Goal: Information Seeking & Learning: Compare options

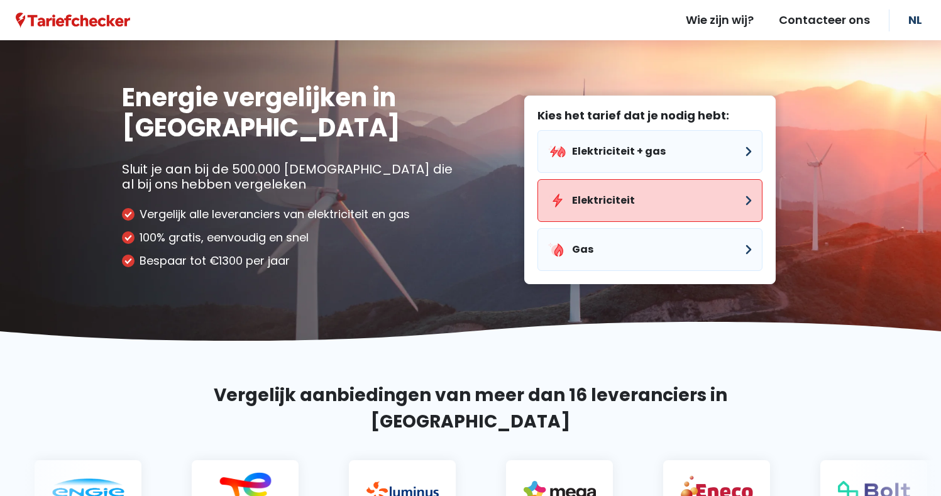
click at [610, 204] on button "Elektriciteit" at bounding box center [649, 200] width 225 height 43
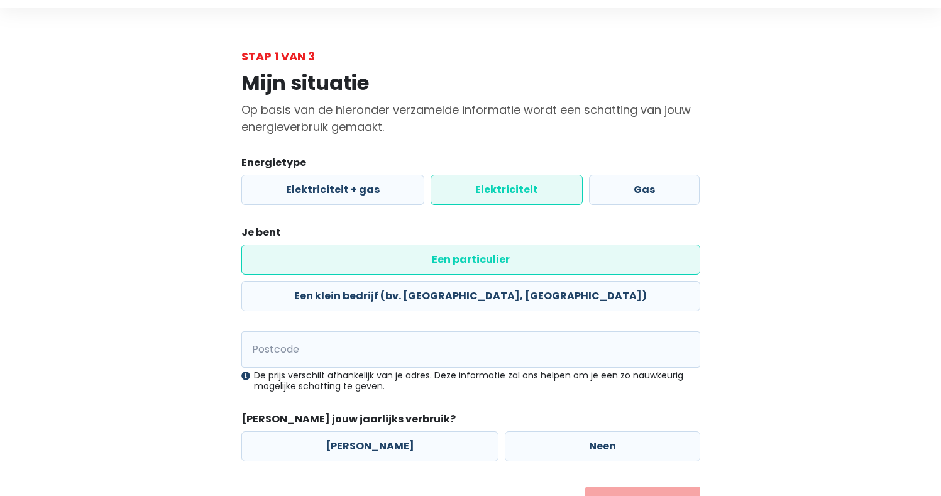
scroll to position [59, 0]
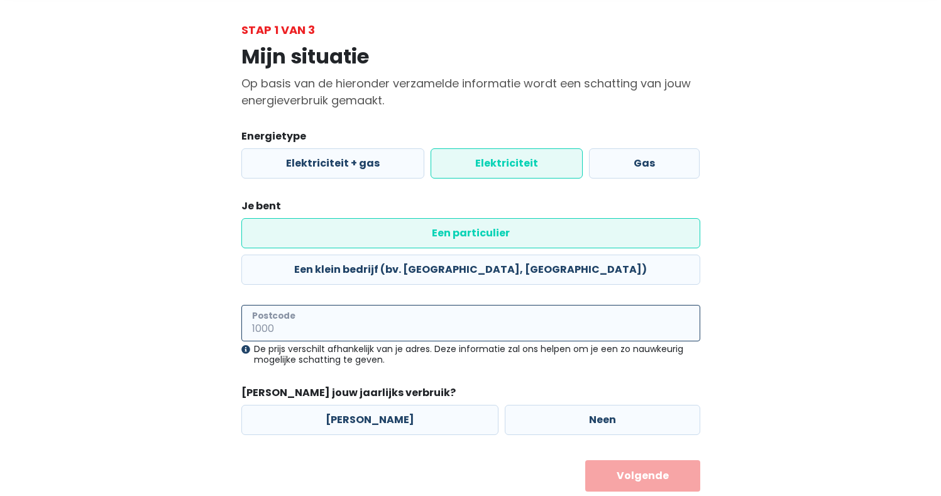
click at [287, 305] on input "Postcode" at bounding box center [470, 323] width 459 height 36
type input "2070"
drag, startPoint x: 199, startPoint y: 346, endPoint x: 187, endPoint y: 357, distance: 16.4
click at [197, 347] on div "Mijn situatie Op basis van de hieronder verzamelde informatie wordt een schatti…" at bounding box center [470, 264] width 716 height 453
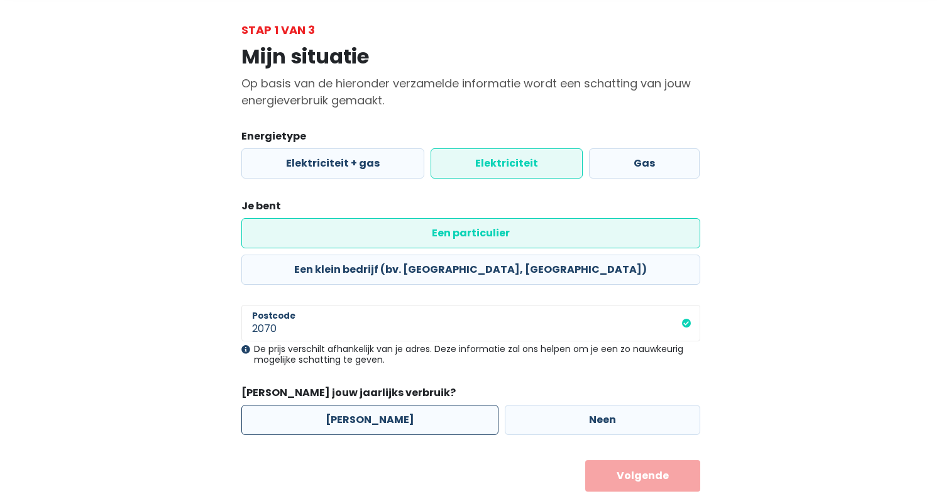
click at [353, 405] on label "[PERSON_NAME]" at bounding box center [369, 420] width 257 height 30
click at [353, 405] on input "[PERSON_NAME]" at bounding box center [369, 420] width 257 height 30
radio input "true"
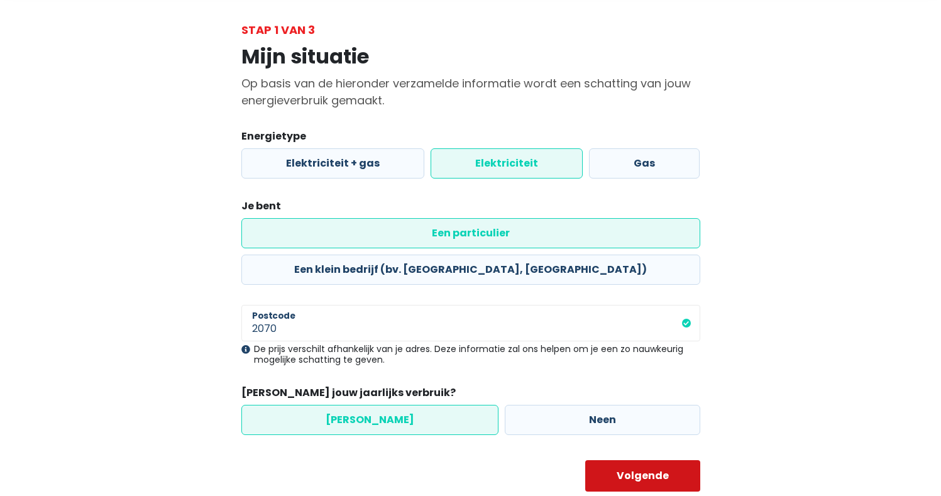
click at [673, 460] on button "Volgende" at bounding box center [642, 475] width 115 height 31
select select
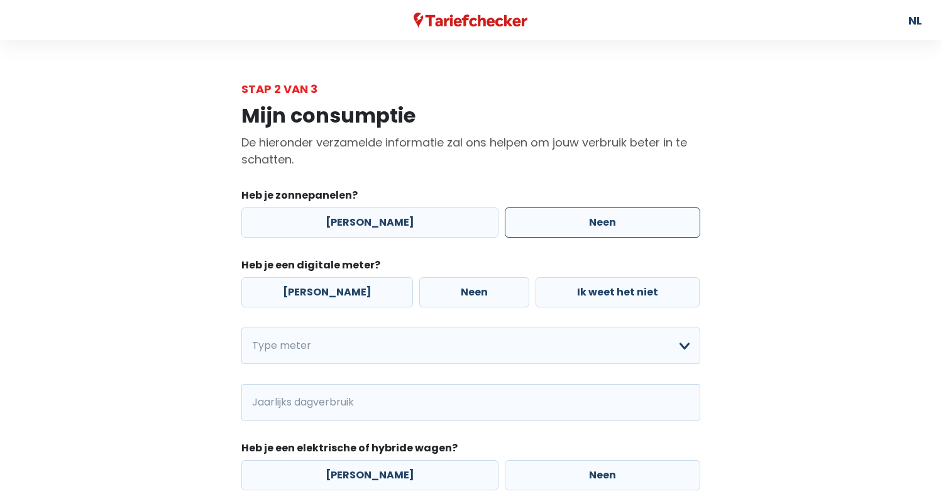
click at [566, 221] on label "Neen" at bounding box center [601, 222] width 195 height 30
click at [566, 221] on input "Neen" at bounding box center [601, 222] width 195 height 30
radio input "true"
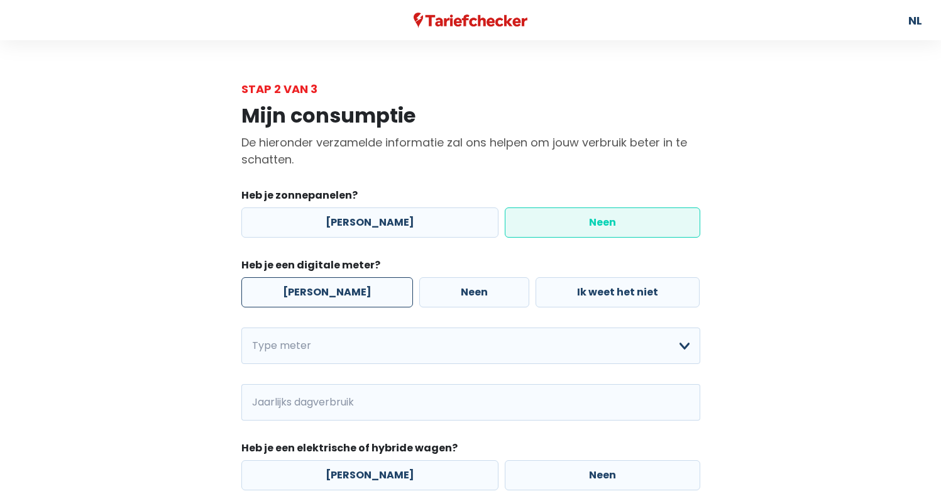
click at [295, 282] on label "[PERSON_NAME]" at bounding box center [327, 292] width 172 height 30
click at [295, 282] on input "[PERSON_NAME]" at bounding box center [327, 292] width 172 height 30
radio input "true"
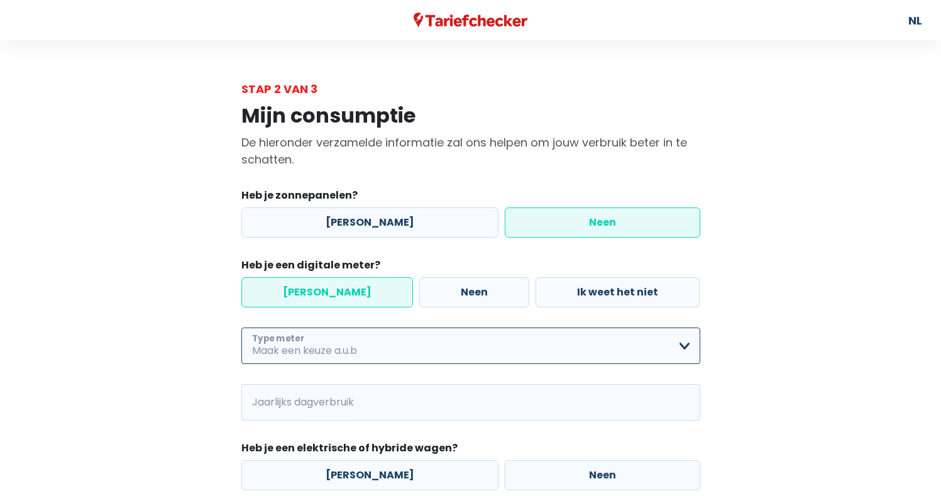
click at [688, 347] on select "Enkelvoudig Tweevoudig Enkelvoudig + uitsluitend nachttarief Tweevoudig + uitsl…" at bounding box center [470, 345] width 459 height 36
select select "day_night_bi_shift_exclusive_night"
click at [241, 327] on select "Enkelvoudig Tweevoudig Enkelvoudig + uitsluitend nachttarief Tweevoudig + uitsl…" at bounding box center [470, 345] width 459 height 36
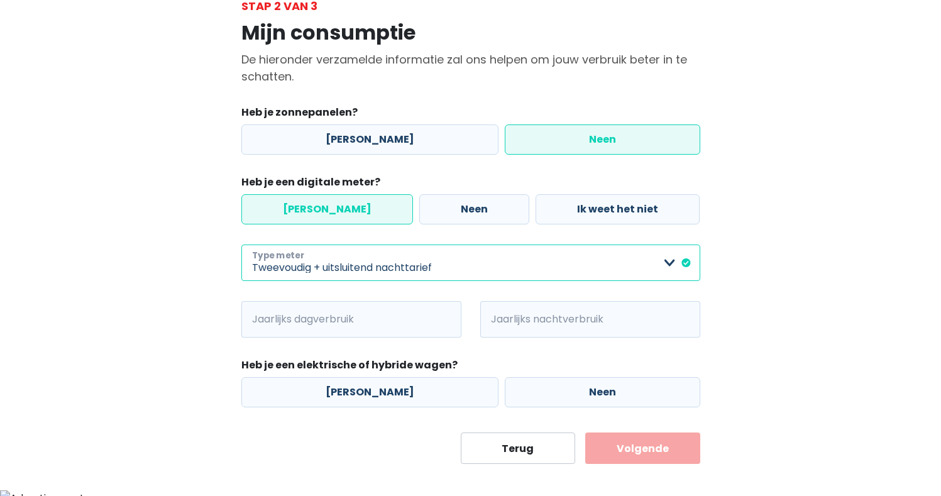
scroll to position [92, 0]
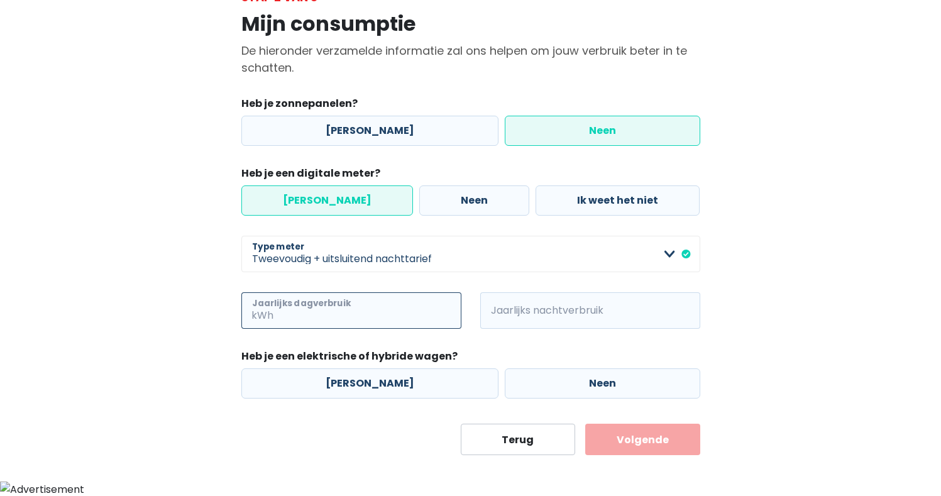
click at [278, 313] on input "Jaarlijks dagverbruik" at bounding box center [368, 310] width 185 height 36
click at [334, 321] on input "Jaarlijks dagverbruik" at bounding box center [368, 310] width 185 height 36
type input "6358"
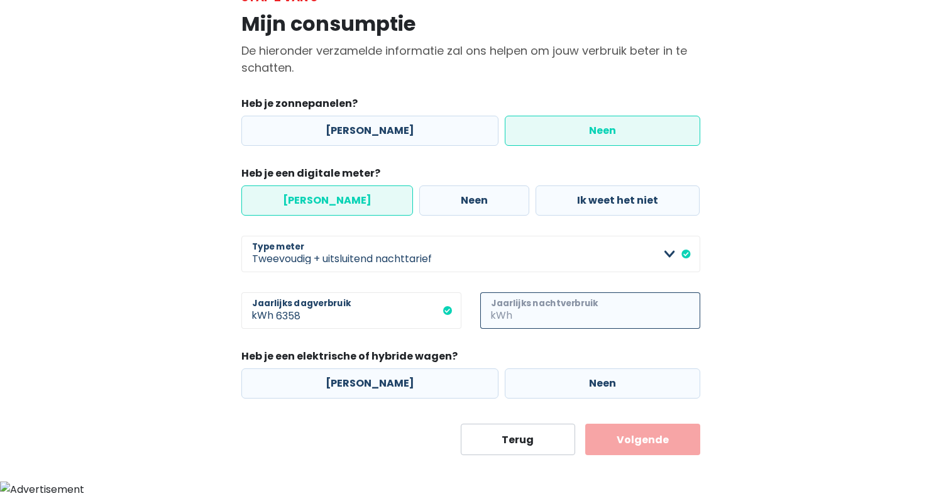
click at [537, 314] on input "Jaarlijks nachtverbruik" at bounding box center [607, 310] width 185 height 36
type input "7310"
click at [606, 391] on label "Neen" at bounding box center [601, 383] width 195 height 30
click at [606, 391] on input "Neen" at bounding box center [601, 383] width 195 height 30
radio input "true"
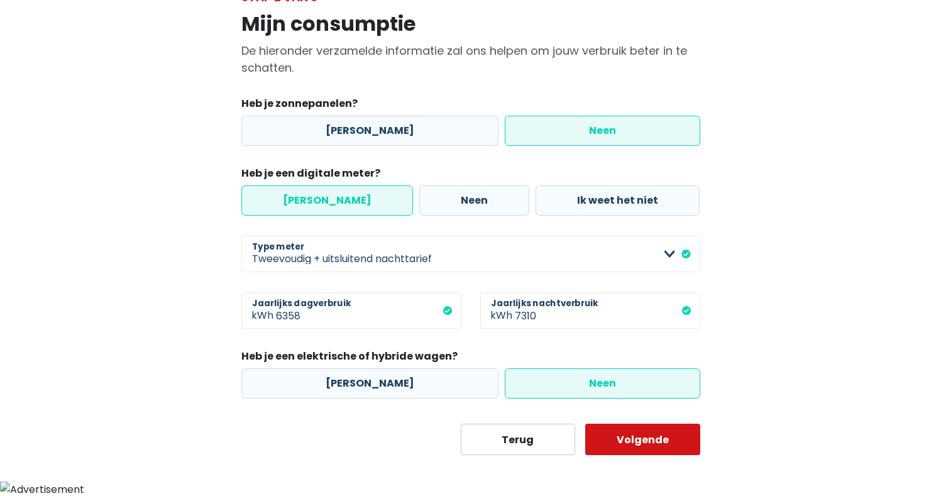
click at [634, 450] on button "Volgende" at bounding box center [642, 438] width 115 height 31
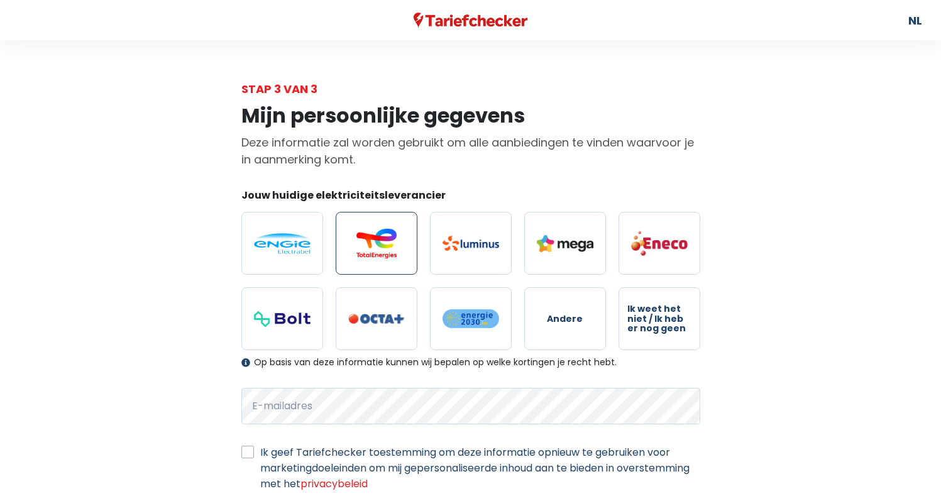
click at [366, 236] on img at bounding box center [376, 243] width 57 height 30
click at [366, 236] on input "radio" at bounding box center [376, 243] width 82 height 63
radio input "true"
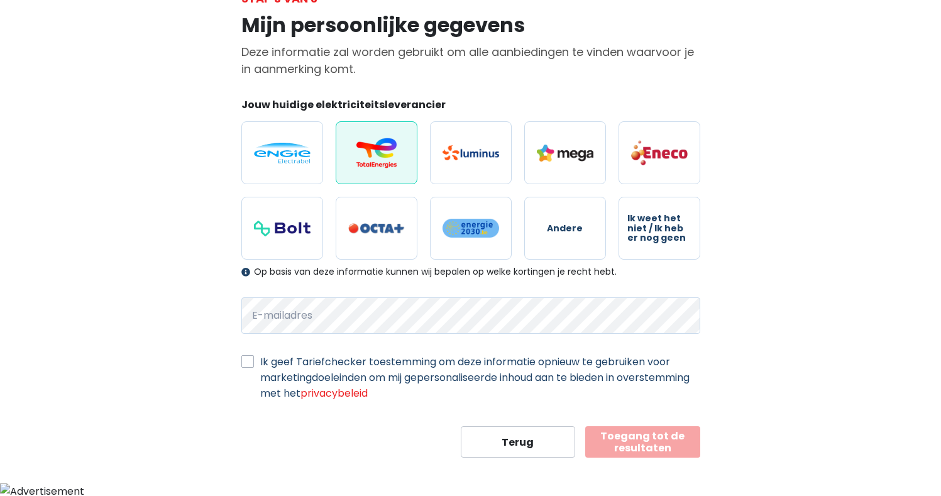
scroll to position [93, 0]
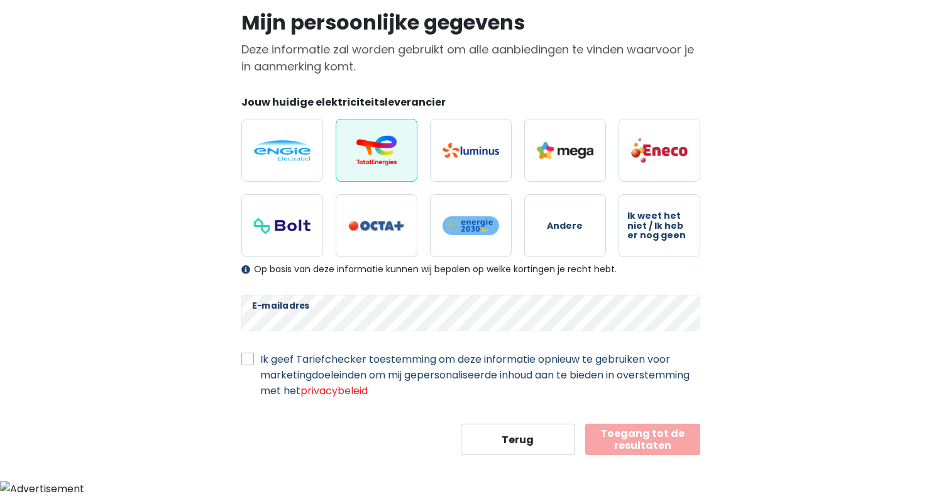
click at [237, 361] on div "Mijn persoonlijke gegevens Deze informatie zal worden gebruikt om alle aanbiedi…" at bounding box center [470, 229] width 477 height 450
click at [260, 362] on label "Ik geef Tariefchecker toestemming om deze informatie opnieuw te gebruiken voor …" at bounding box center [480, 374] width 440 height 47
click at [249, 362] on input "Ik geef Tariefchecker toestemming om deze informatie opnieuw te gebruiken voor …" at bounding box center [247, 357] width 13 height 13
checkbox input "true"
click at [630, 440] on button "Toegang tot de resultaten" at bounding box center [642, 438] width 115 height 31
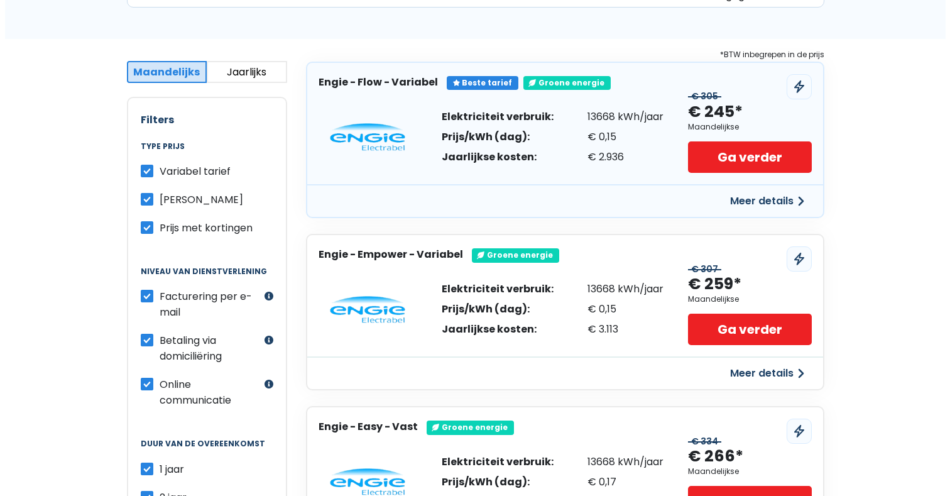
scroll to position [188, 0]
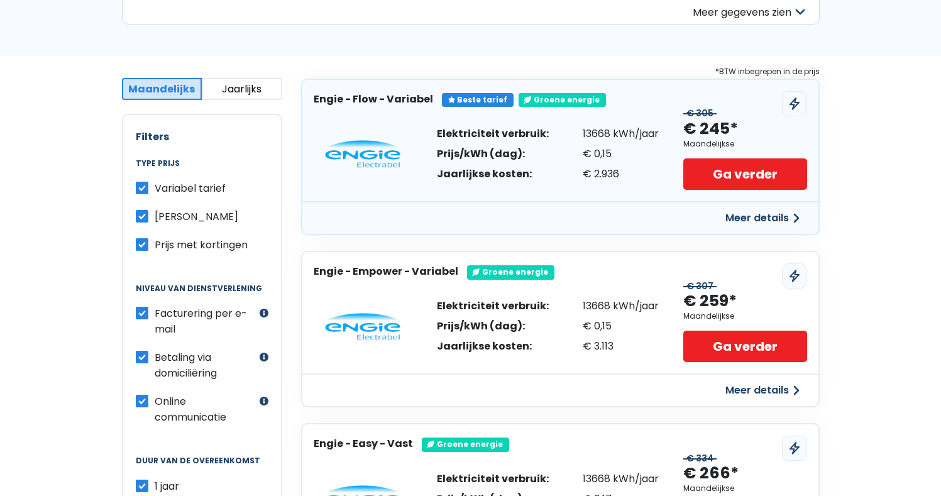
click at [750, 218] on button "Meer details" at bounding box center [761, 218] width 89 height 23
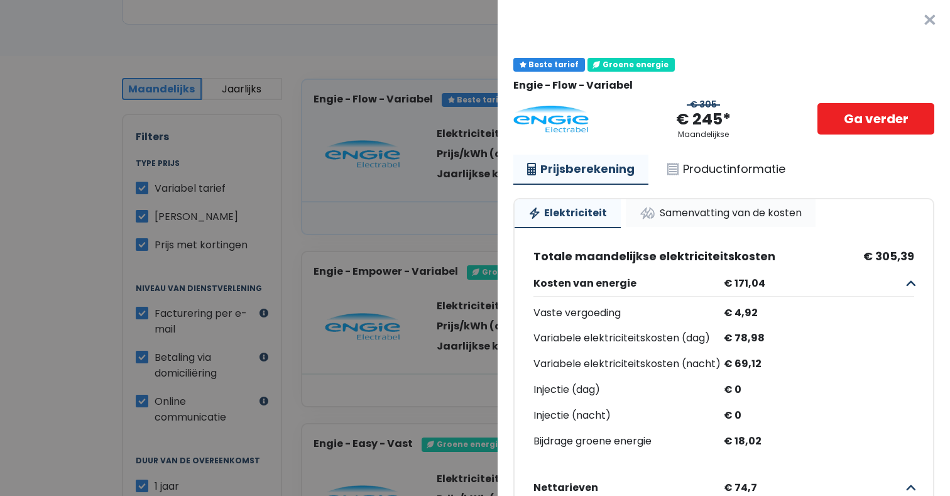
click at [692, 210] on link "Samenvatting van de kosten" at bounding box center [721, 213] width 190 height 28
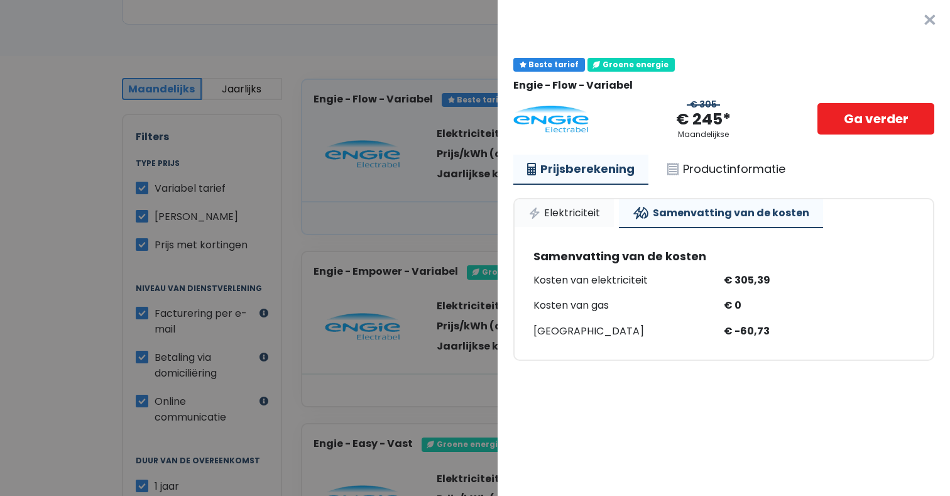
click at [550, 210] on link "Elektriciteit" at bounding box center [564, 213] width 99 height 28
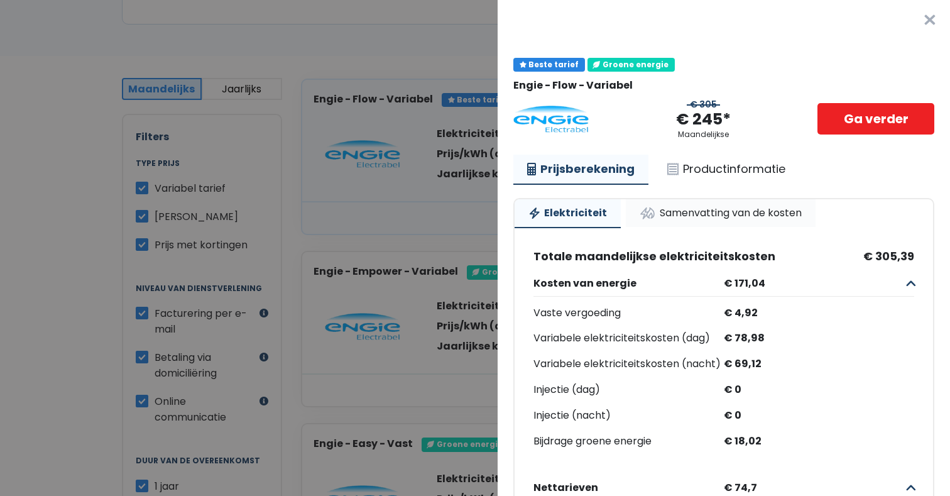
click at [744, 218] on link "Samenvatting van de kosten" at bounding box center [721, 213] width 190 height 28
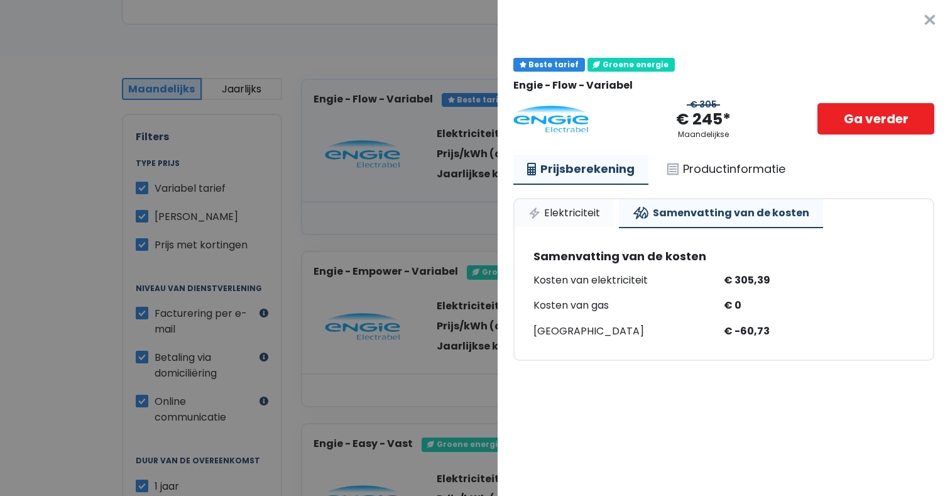
click at [577, 210] on link "Elektriciteit" at bounding box center [564, 213] width 99 height 28
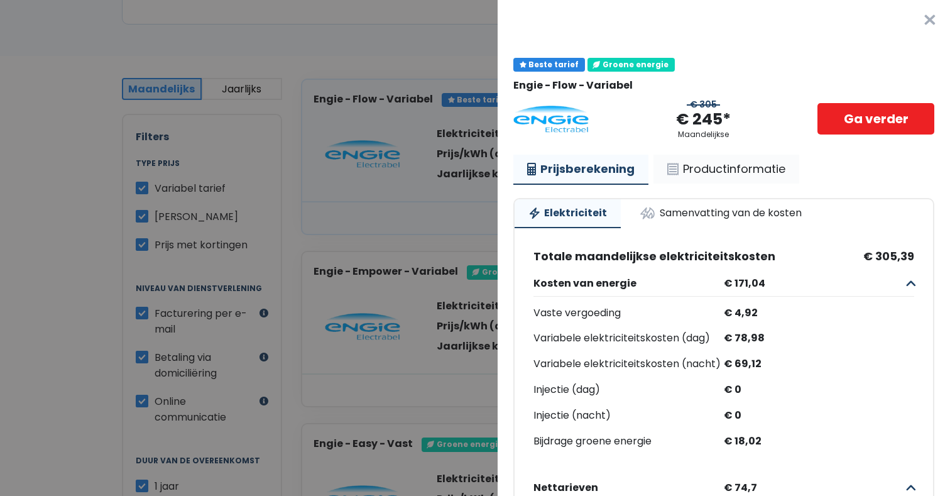
click at [716, 166] on link "Productinformatie" at bounding box center [726, 169] width 146 height 29
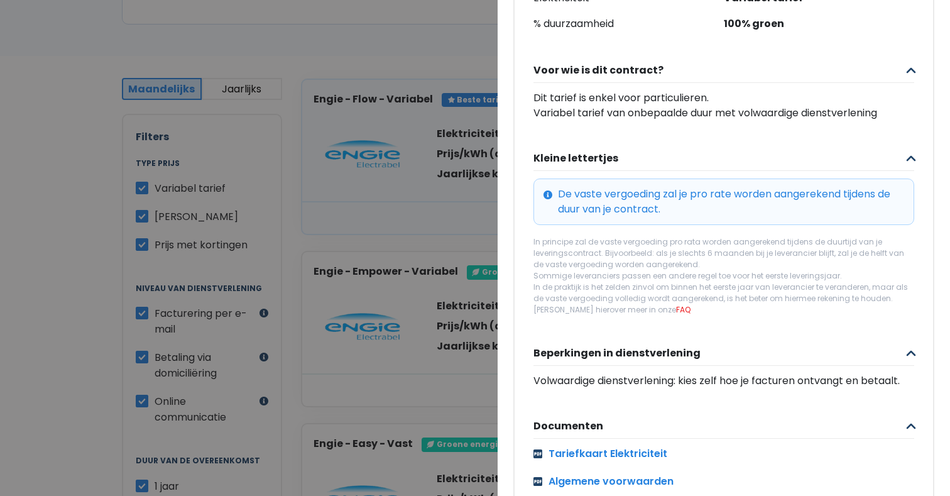
scroll to position [427, 0]
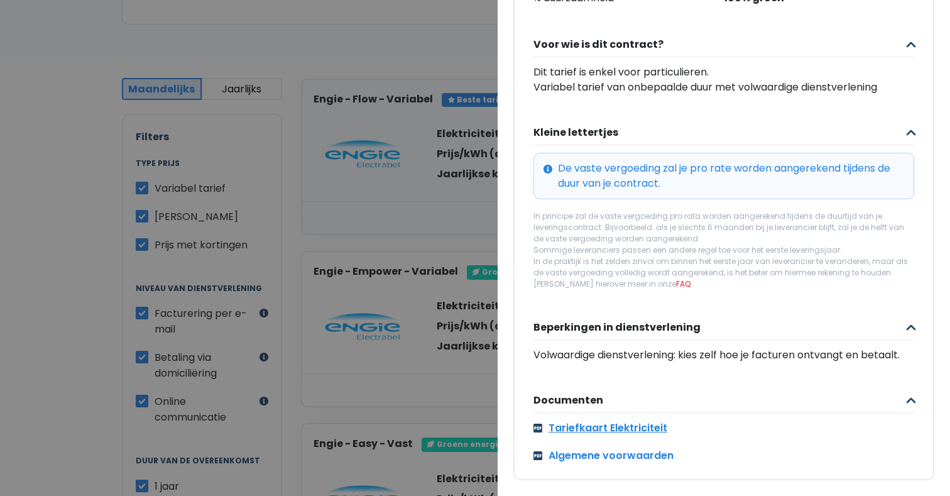
click at [626, 421] on link "Tariefkaart Elektriciteit" at bounding box center [723, 427] width 381 height 15
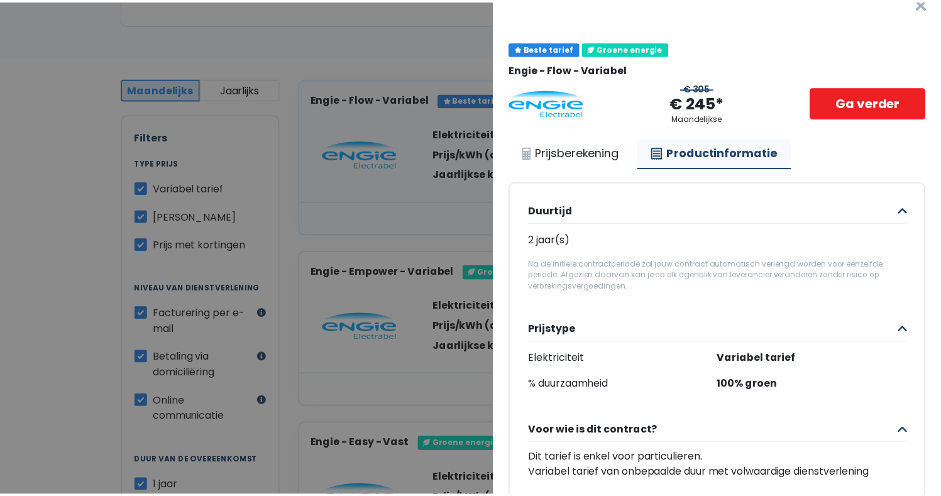
scroll to position [0, 0]
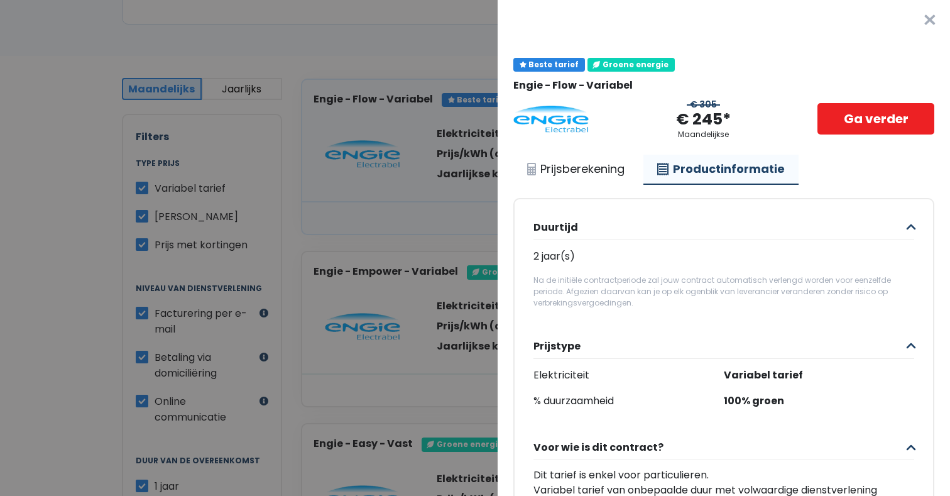
click at [912, 19] on button "×" at bounding box center [930, 20] width 40 height 40
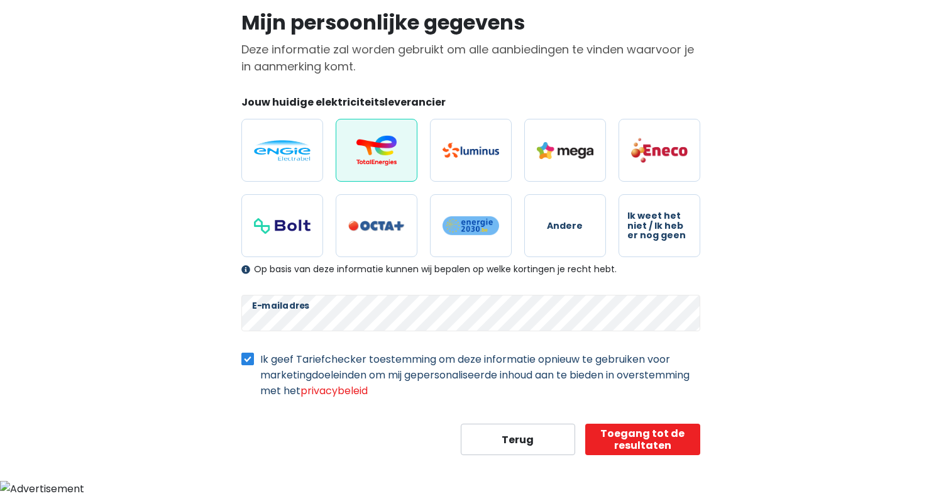
select select "day_night_bi_shift_exclusive_night"
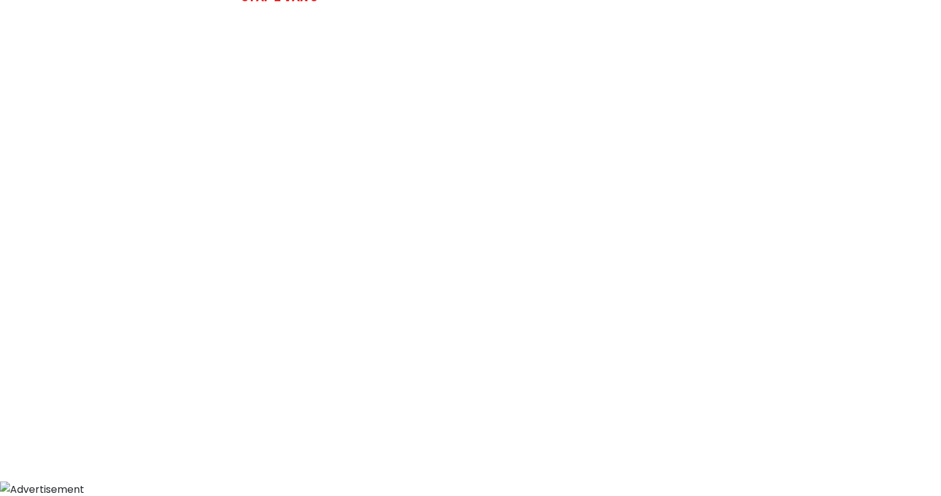
scroll to position [59, 0]
